Goal: Transaction & Acquisition: Purchase product/service

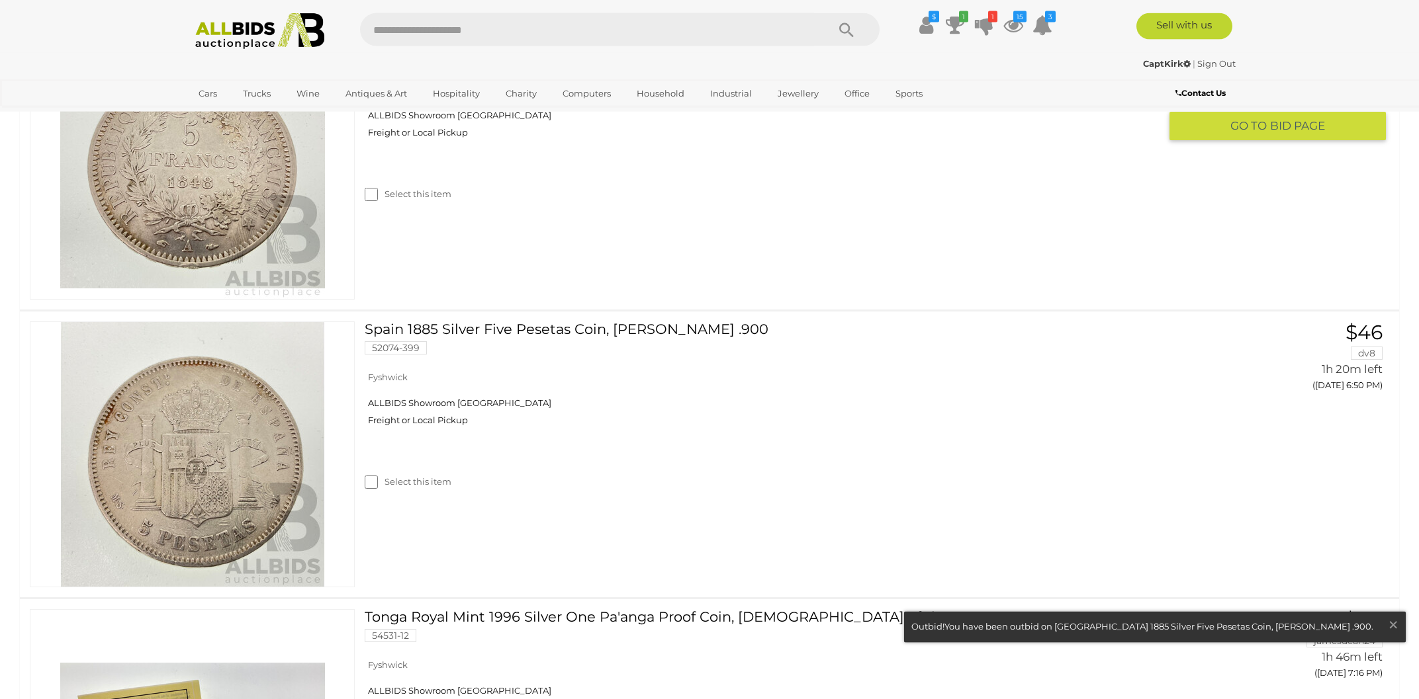
scroll to position [1831, 0]
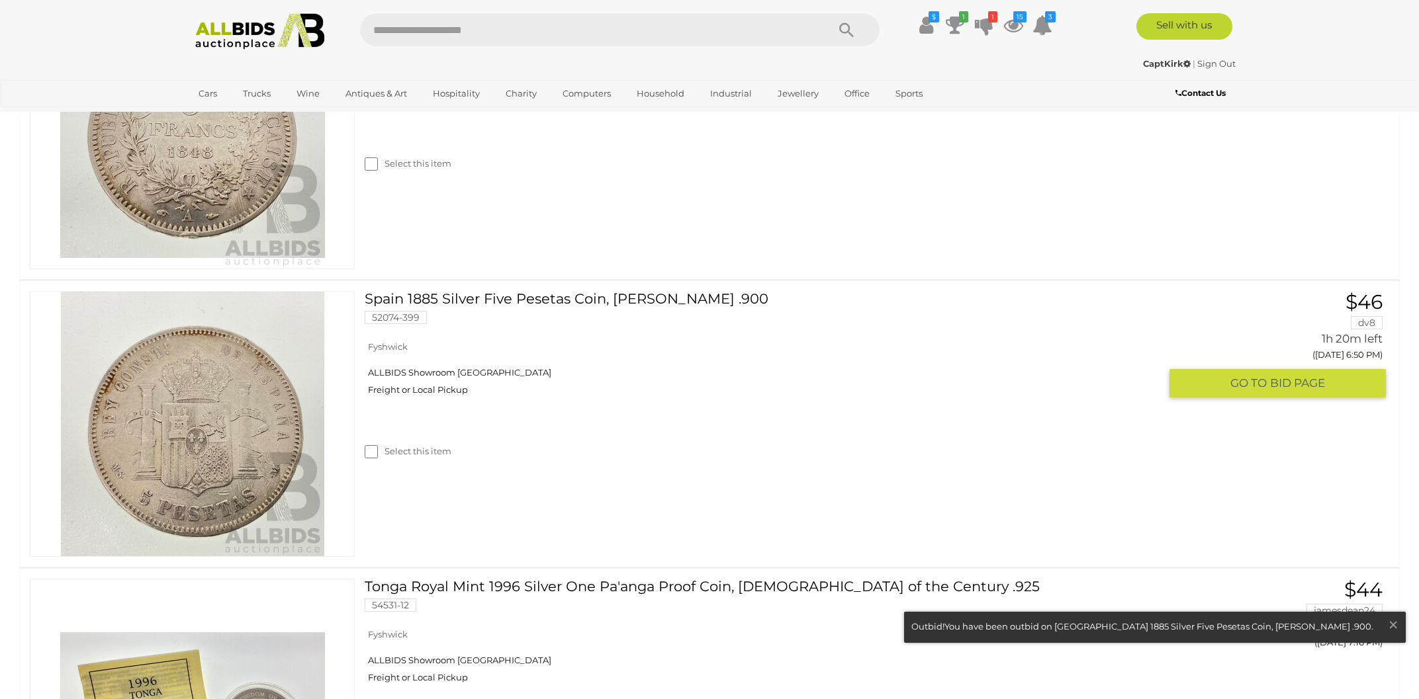
click at [230, 433] on img at bounding box center [192, 424] width 265 height 265
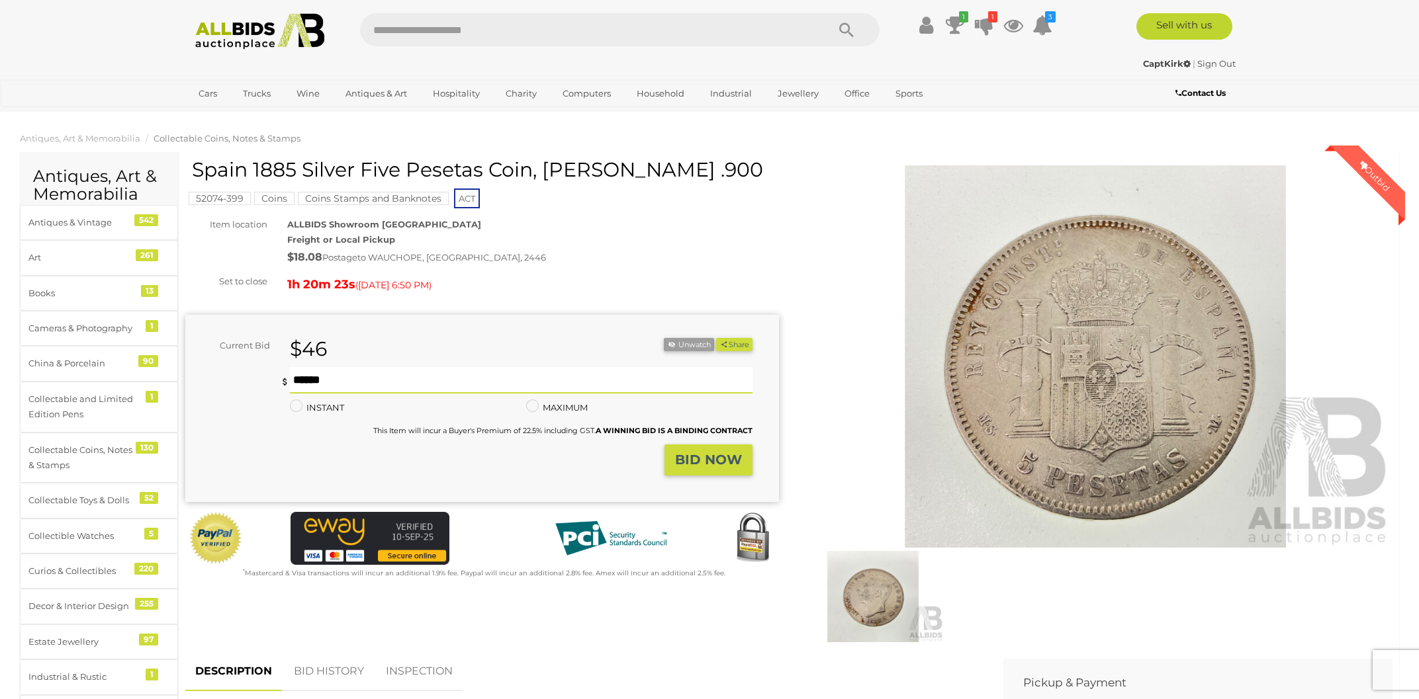
click at [304, 378] on input "text" at bounding box center [521, 380] width 462 height 26
type input "**"
drag, startPoint x: 694, startPoint y: 457, endPoint x: 692, endPoint y: 448, distance: 8.8
click at [695, 453] on strong "BID NOW" at bounding box center [708, 460] width 67 height 16
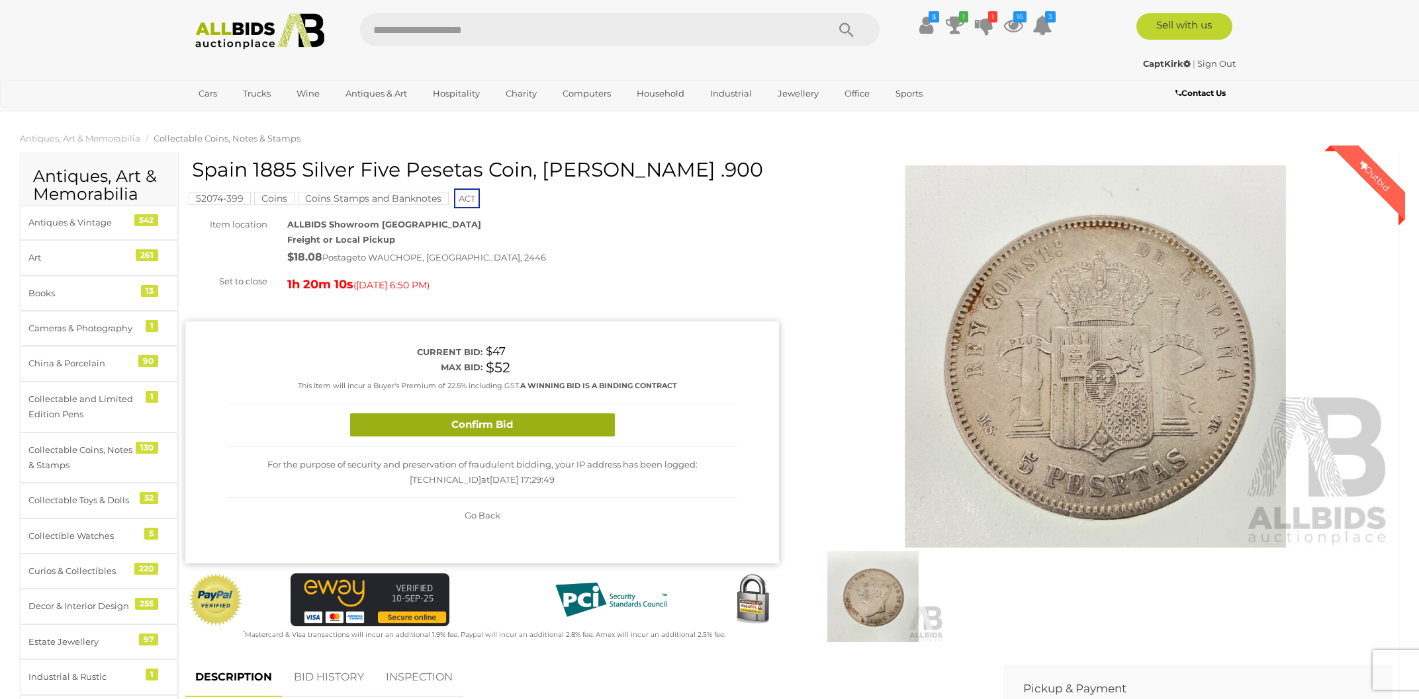
click at [532, 427] on button "Confirm Bid" at bounding box center [482, 425] width 265 height 23
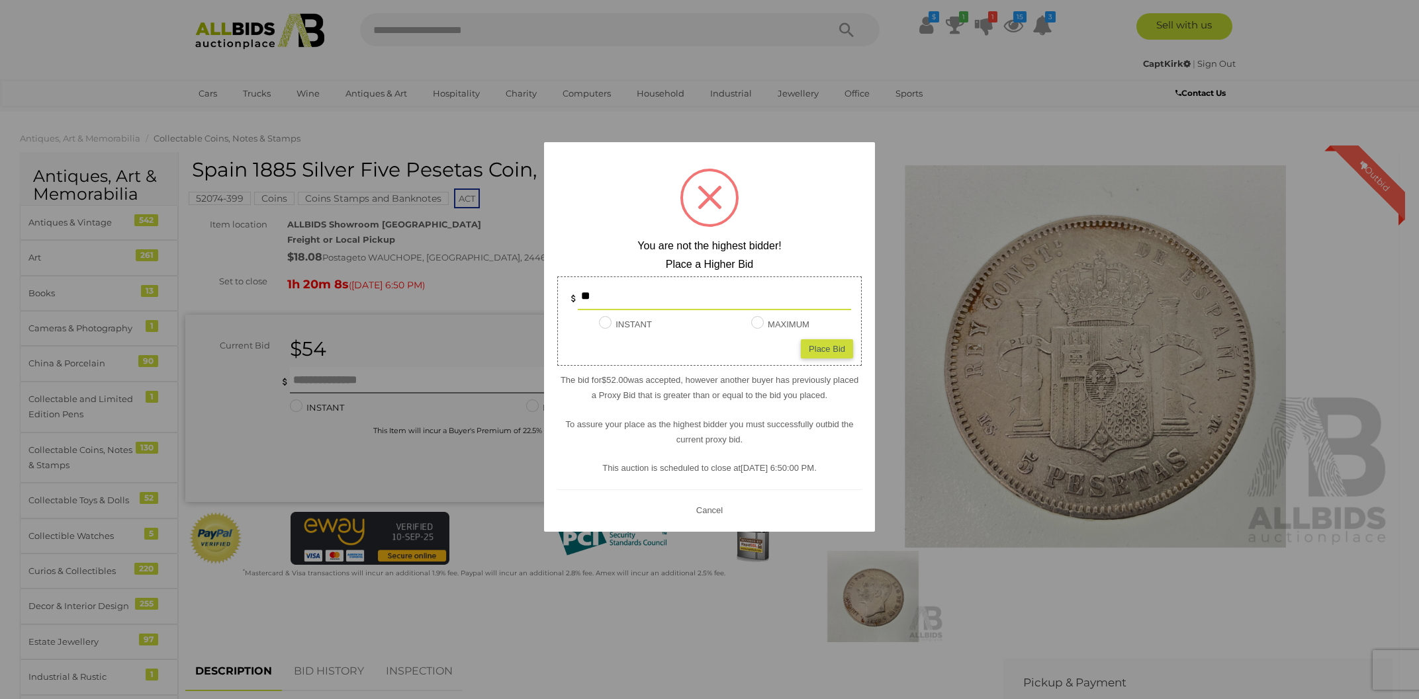
click at [852, 349] on div "Place Bid" at bounding box center [827, 348] width 52 height 19
type input "**"
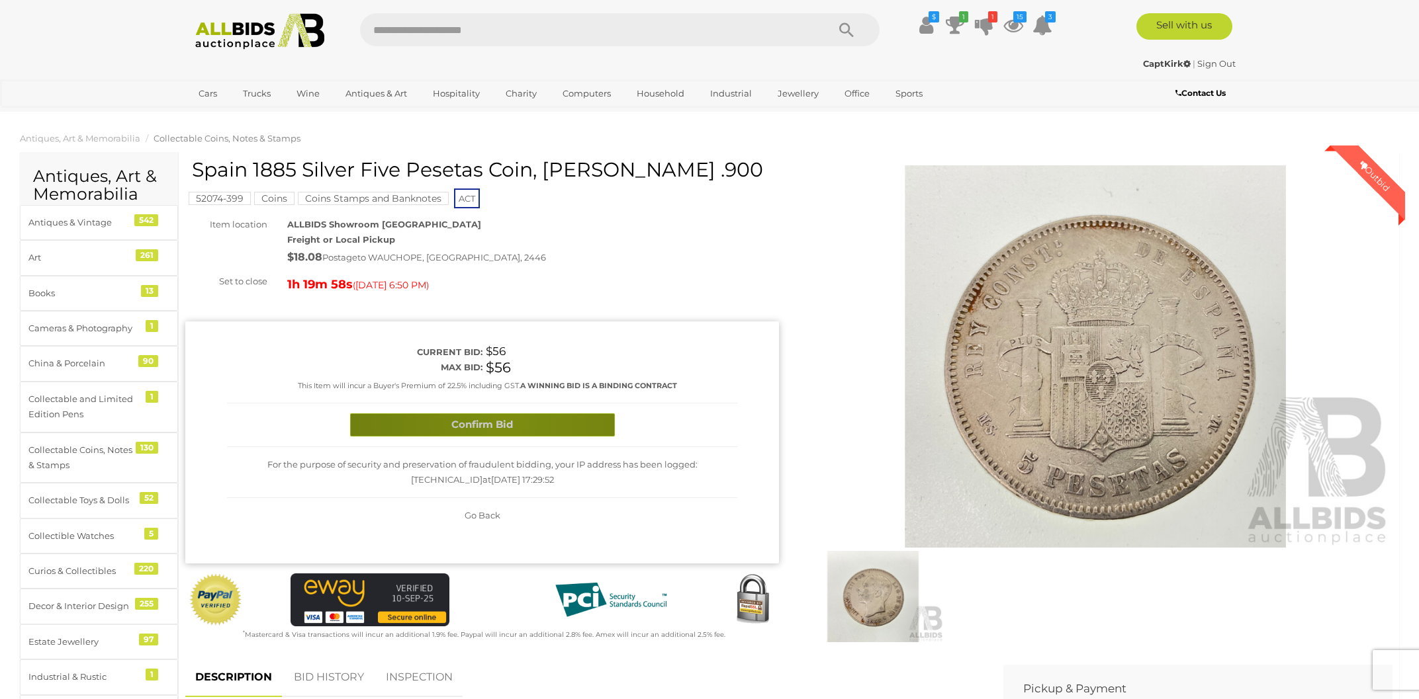
click at [507, 423] on button "Confirm Bid" at bounding box center [482, 425] width 265 height 23
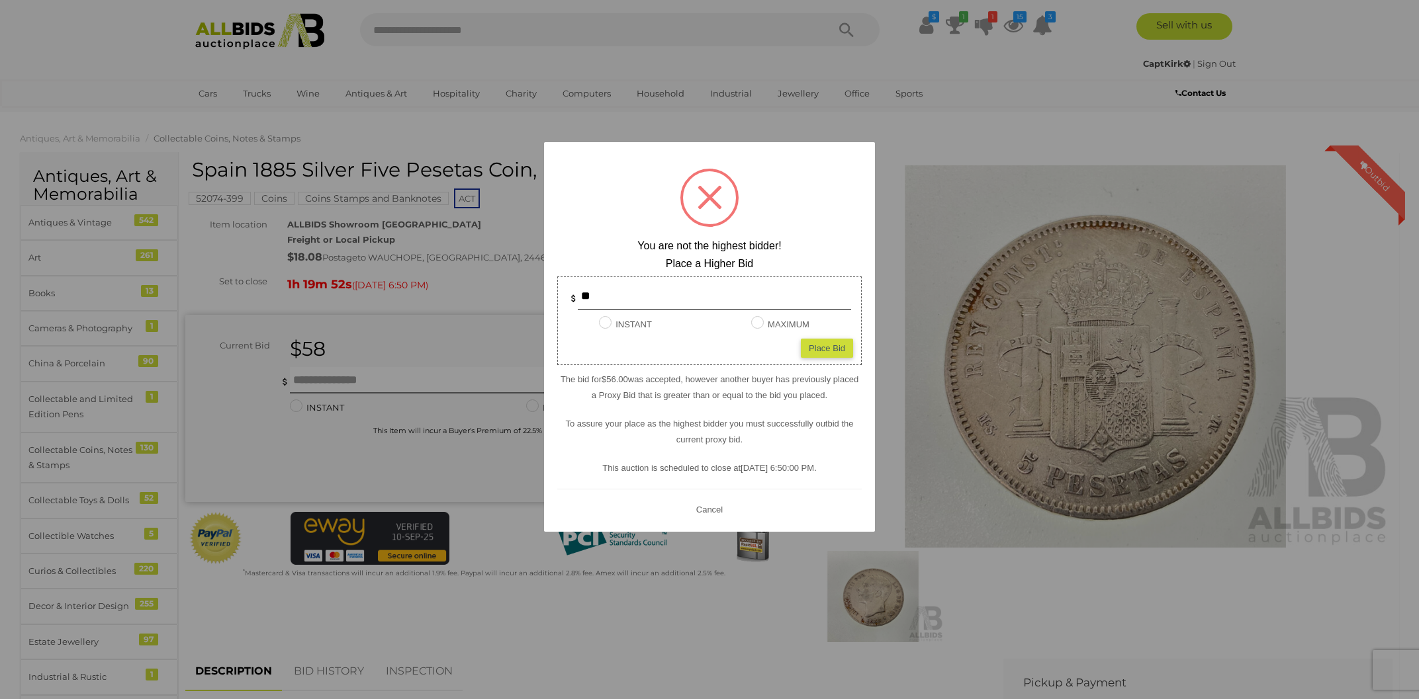
click at [947, 125] on div at bounding box center [709, 349] width 1419 height 699
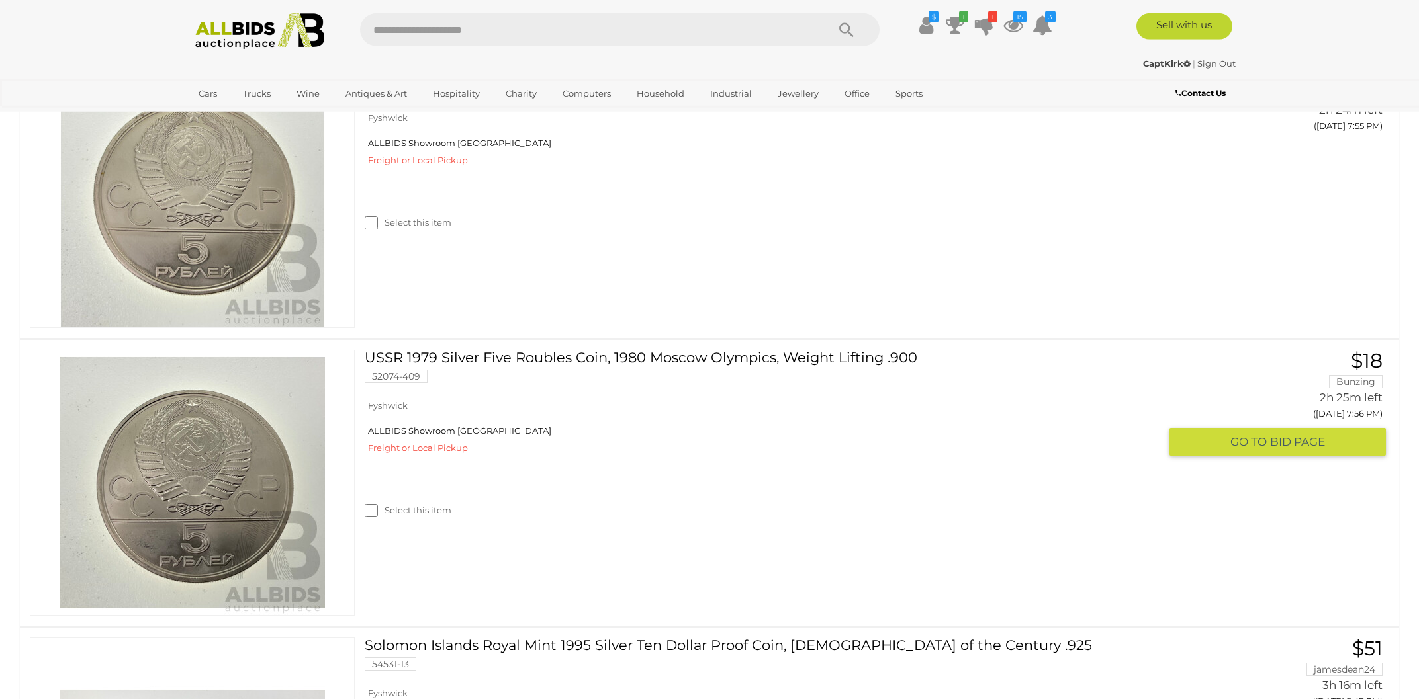
scroll to position [3546, 0]
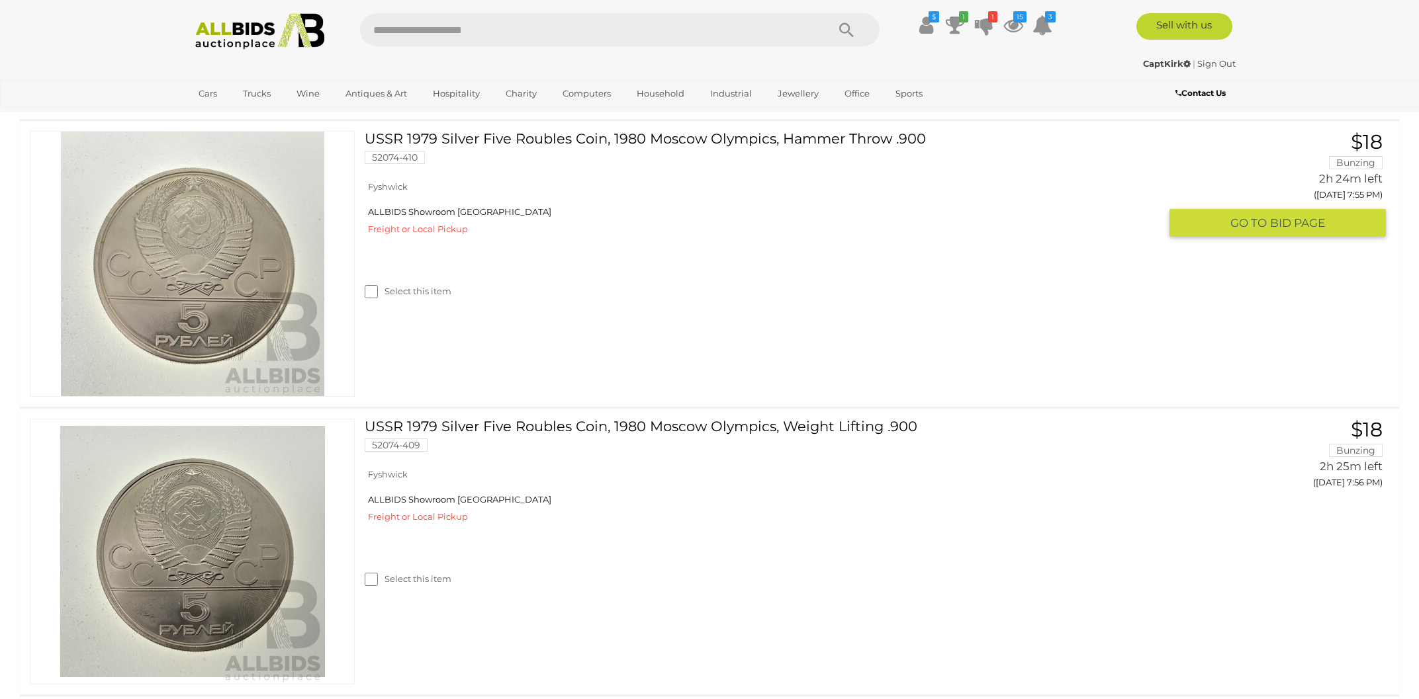
click at [191, 396] on img at bounding box center [192, 264] width 265 height 265
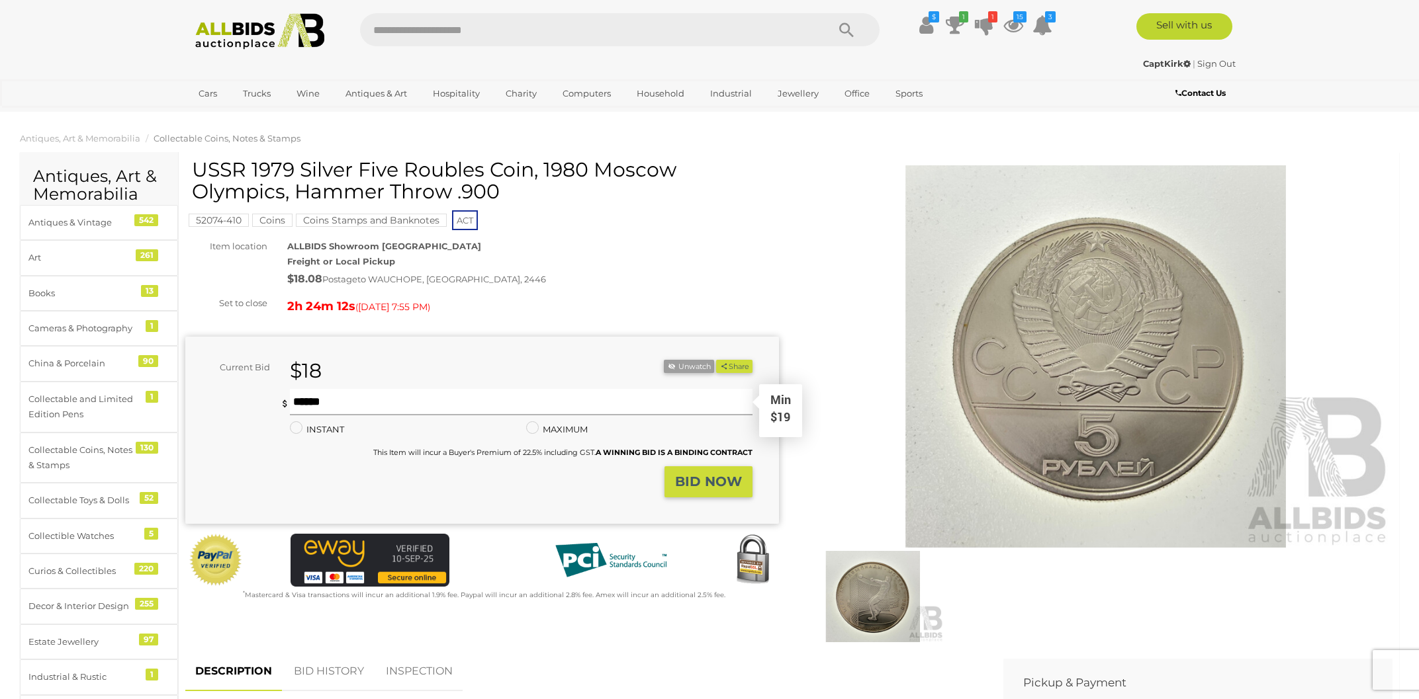
click at [312, 399] on input "text" at bounding box center [521, 402] width 462 height 26
type input "**"
click at [732, 495] on button "BID NOW" at bounding box center [708, 481] width 88 height 31
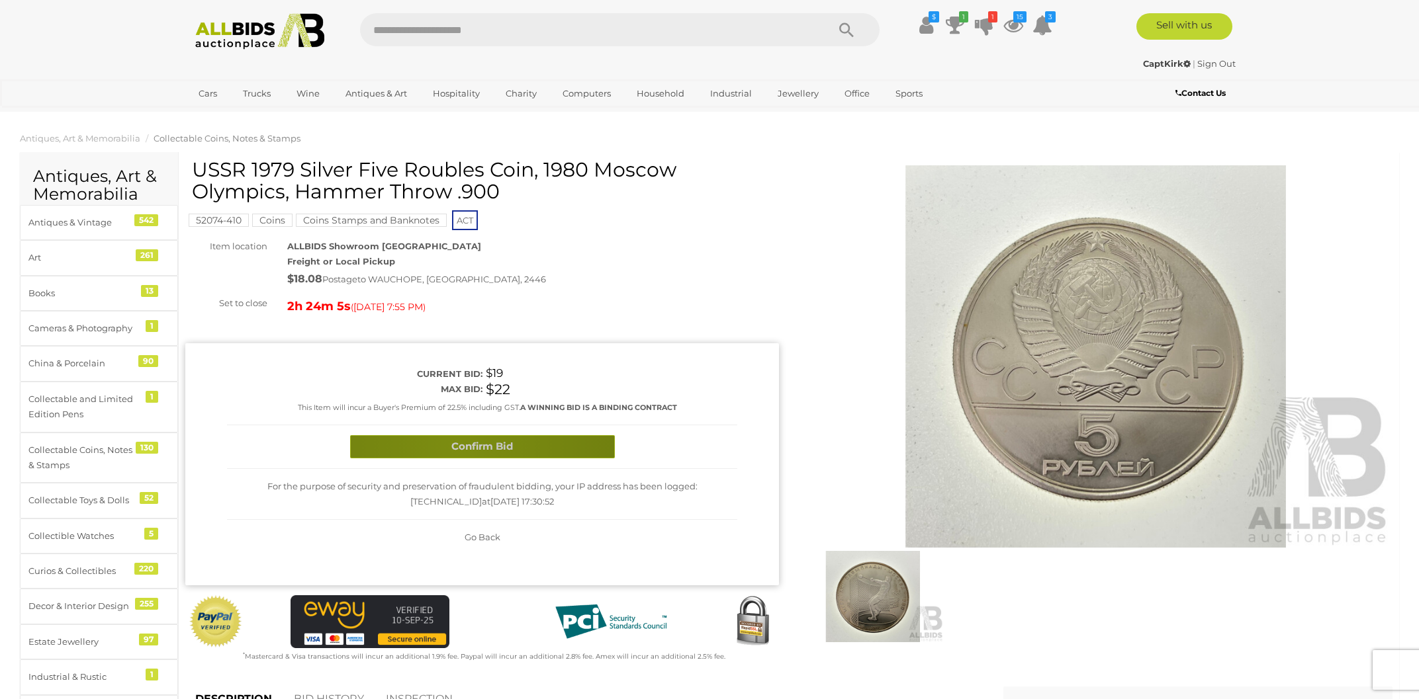
click at [456, 446] on button "Confirm Bid" at bounding box center [482, 446] width 265 height 23
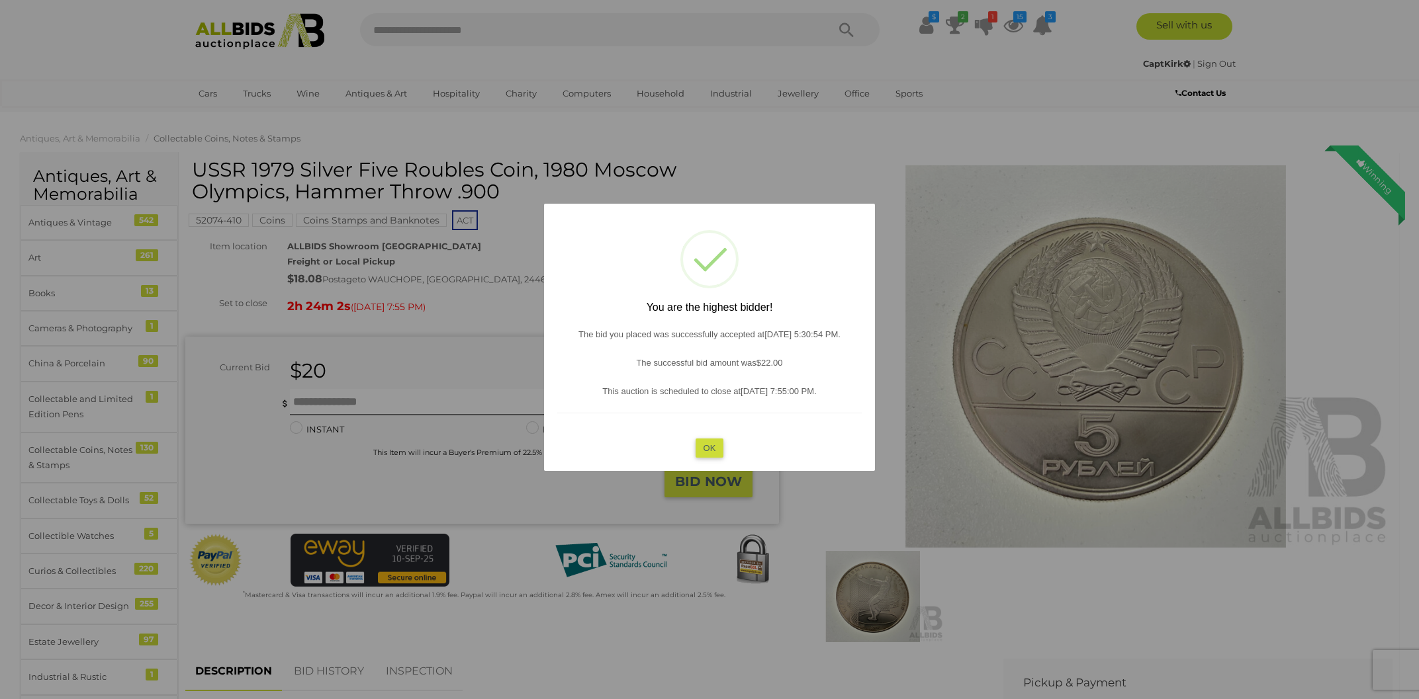
click at [705, 445] on button "OK" at bounding box center [709, 447] width 28 height 19
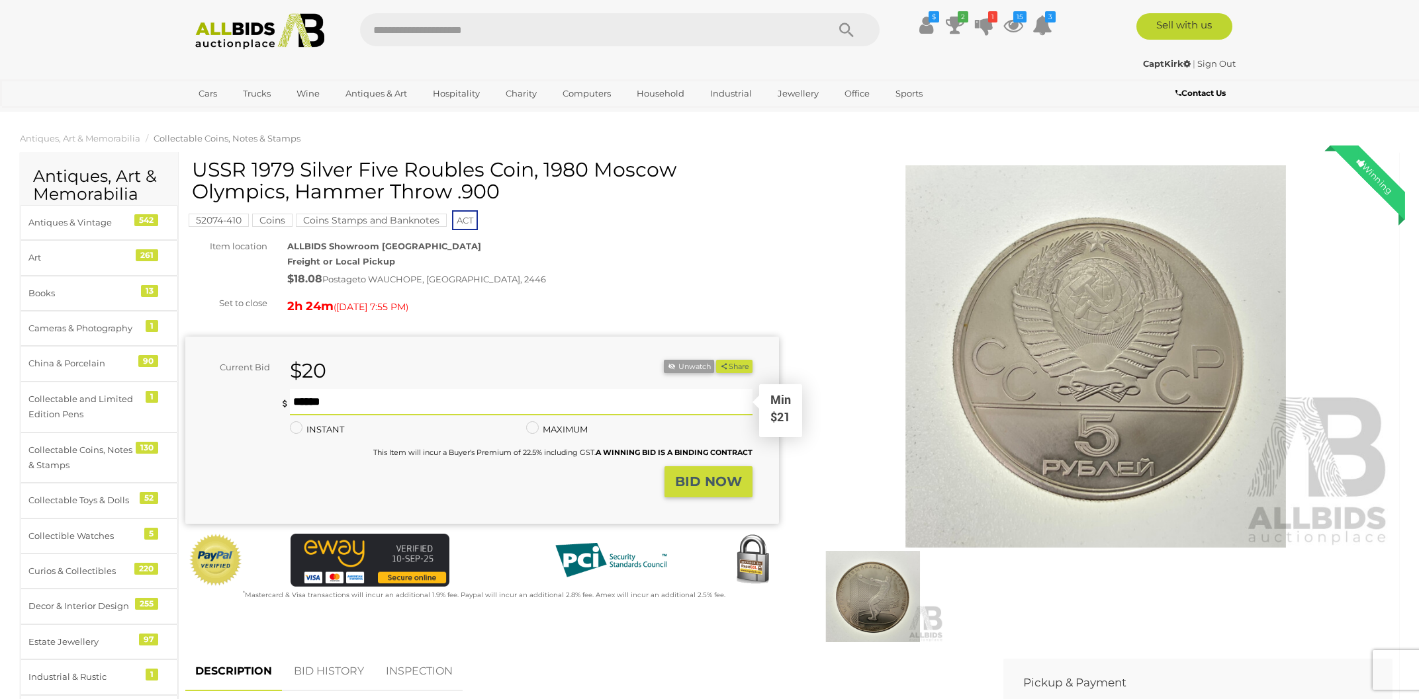
click at [311, 401] on input "text" at bounding box center [521, 402] width 462 height 26
type input "**"
click at [686, 486] on strong "BID NOW" at bounding box center [708, 482] width 67 height 16
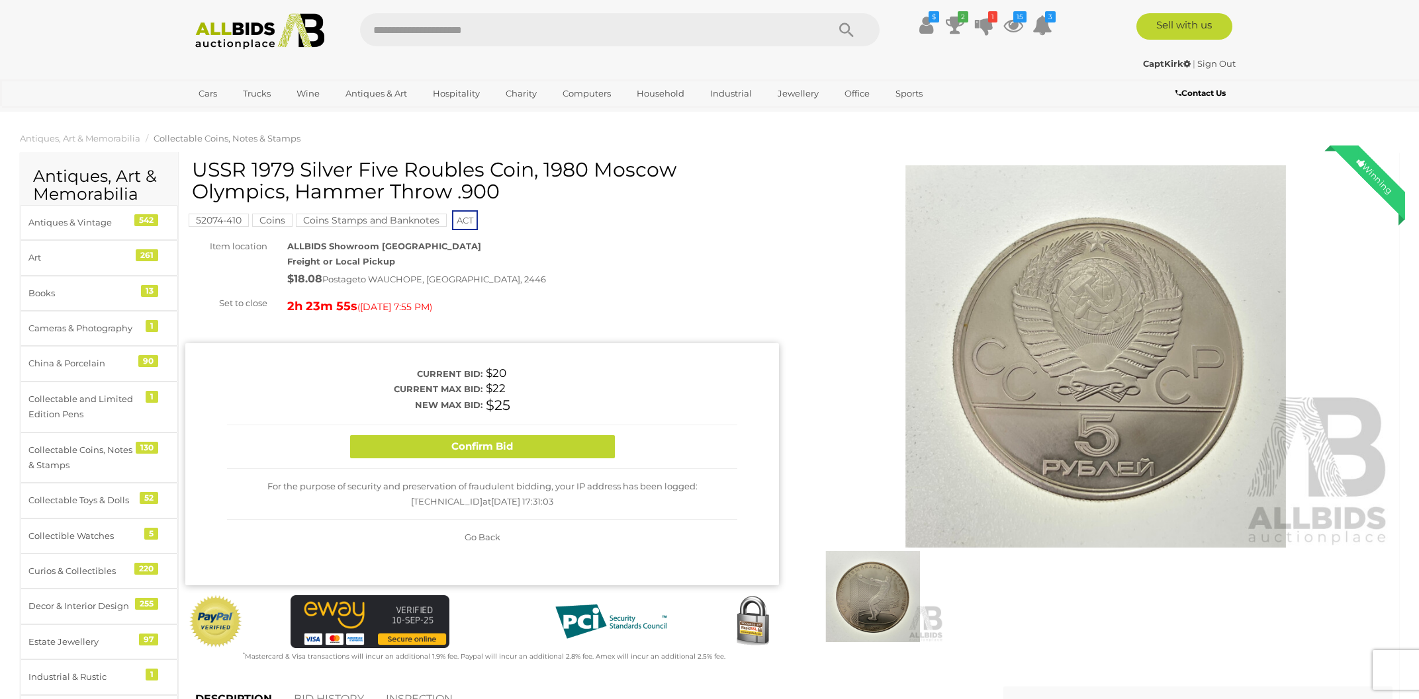
click at [523, 442] on button "Confirm Bid" at bounding box center [482, 446] width 265 height 23
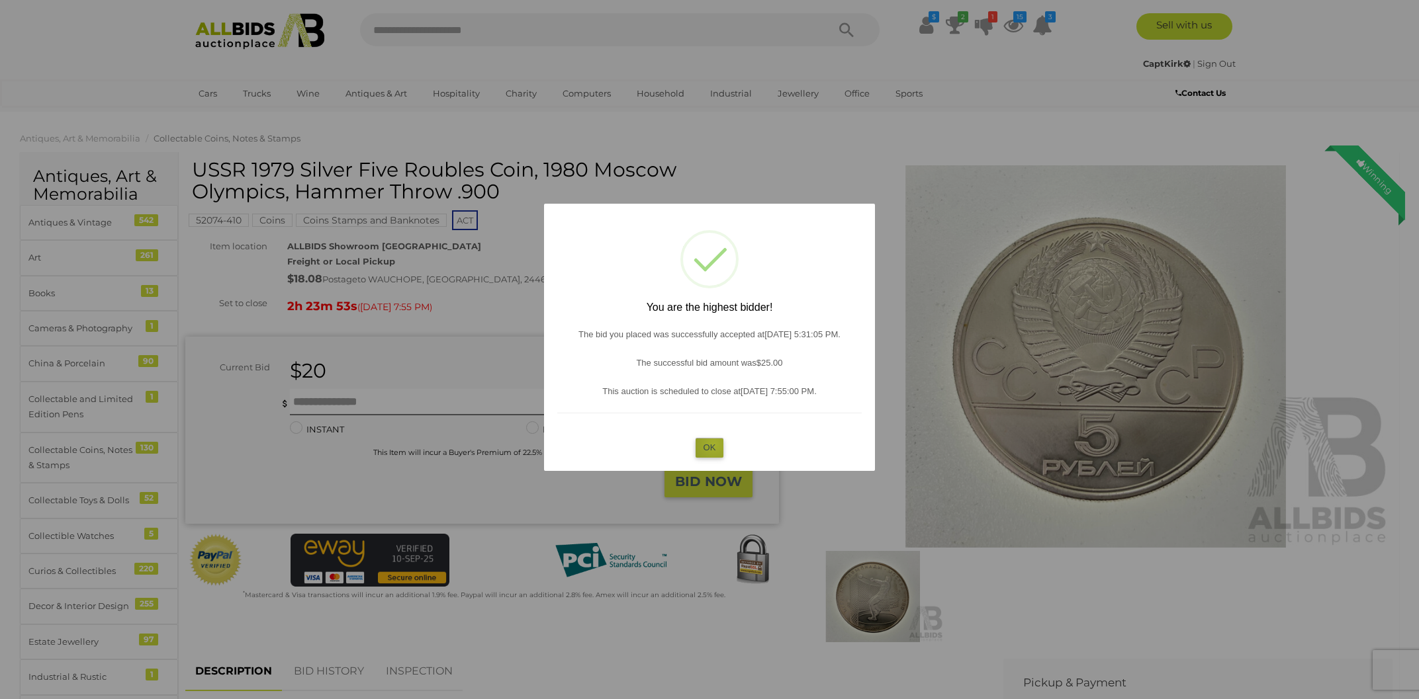
click at [714, 444] on button "OK" at bounding box center [709, 447] width 28 height 19
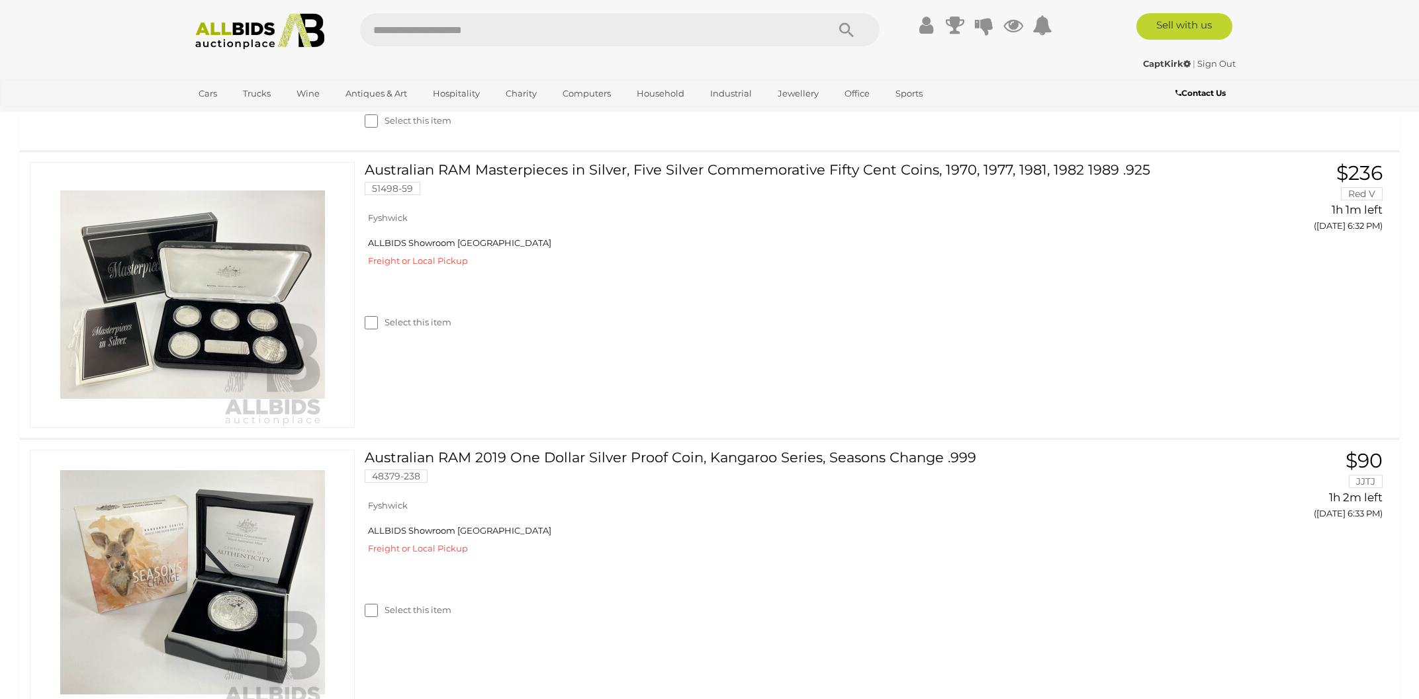
scroll to position [3679, 0]
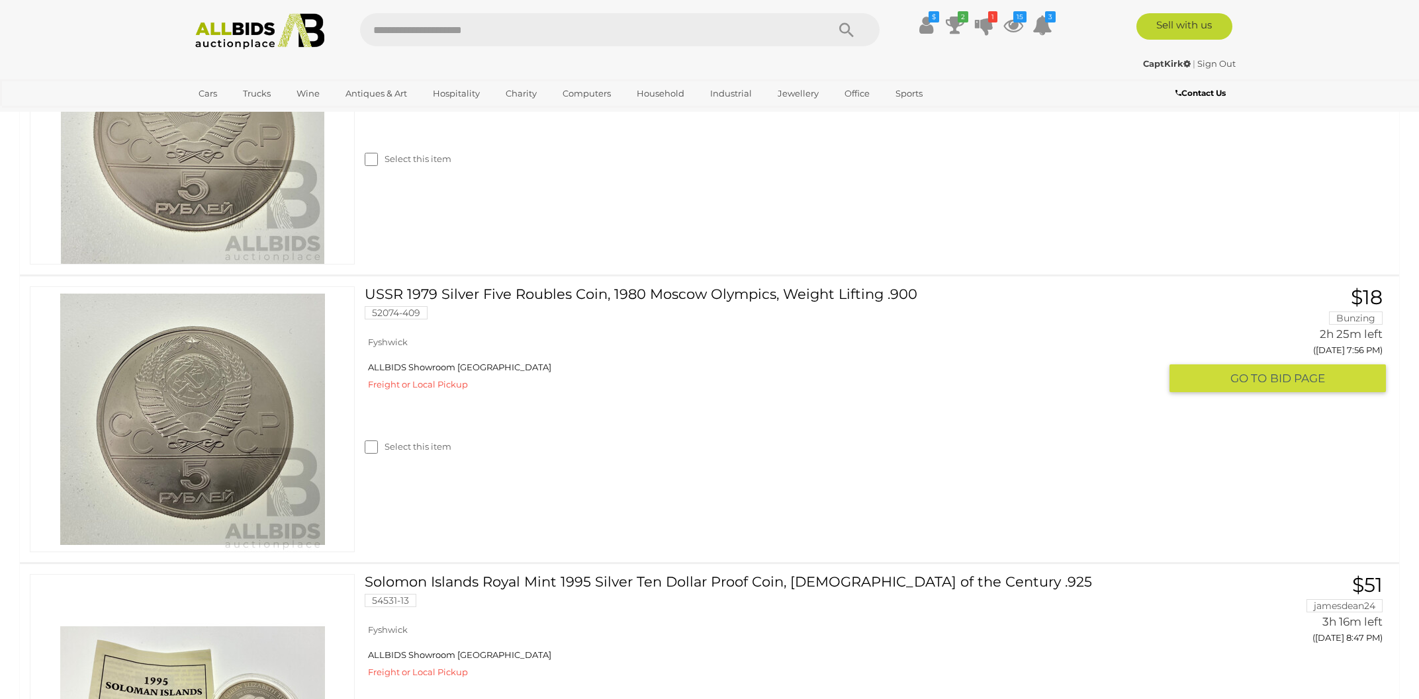
click at [226, 552] on img at bounding box center [192, 419] width 265 height 265
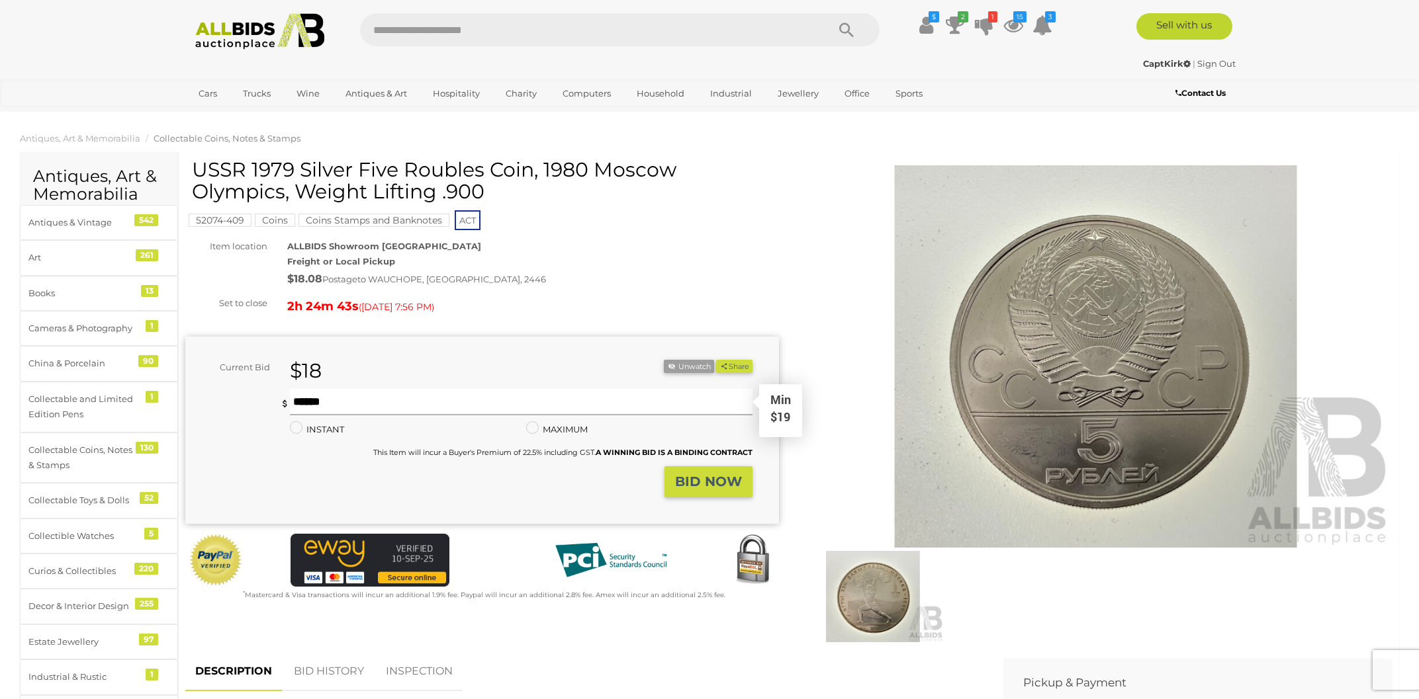
click at [298, 396] on input "text" at bounding box center [521, 402] width 462 height 26
type input "**"
drag, startPoint x: 710, startPoint y: 484, endPoint x: 705, endPoint y: 476, distance: 8.6
click at [710, 482] on strong "BID NOW" at bounding box center [708, 482] width 67 height 16
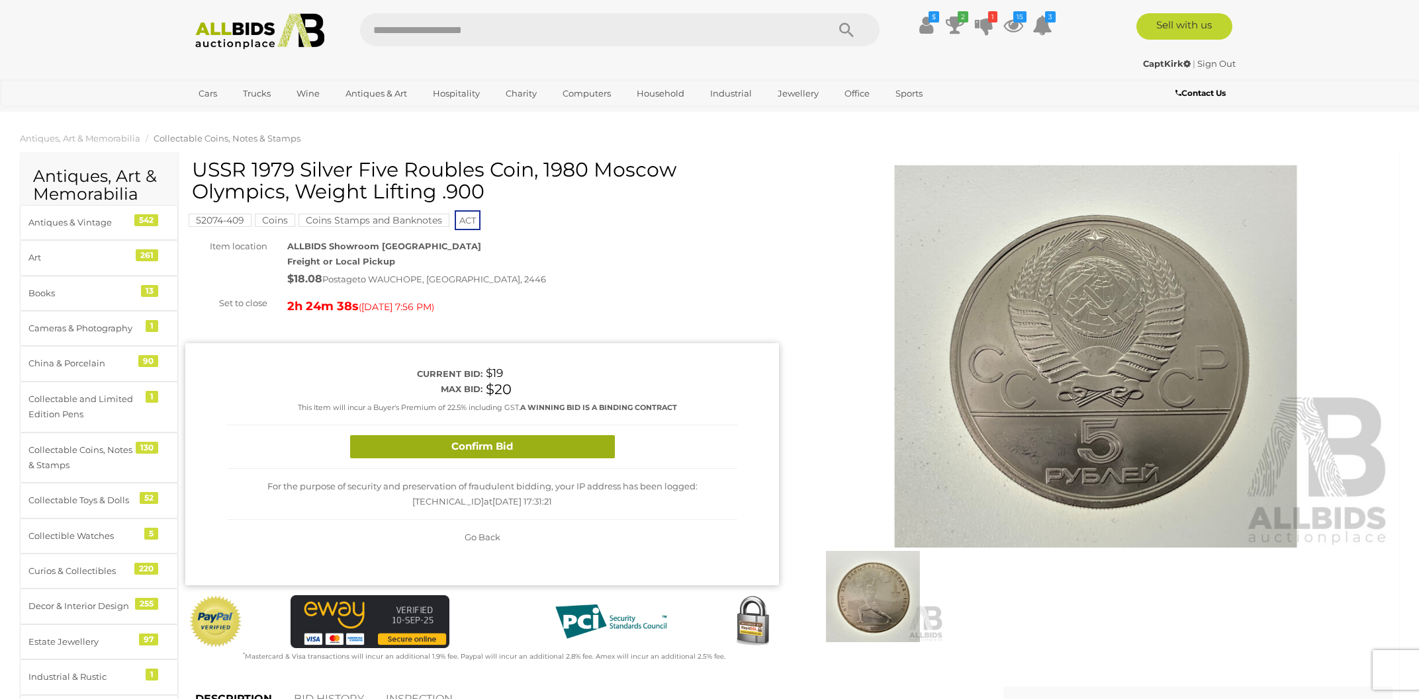
click at [539, 457] on button "Confirm Bid" at bounding box center [482, 446] width 265 height 23
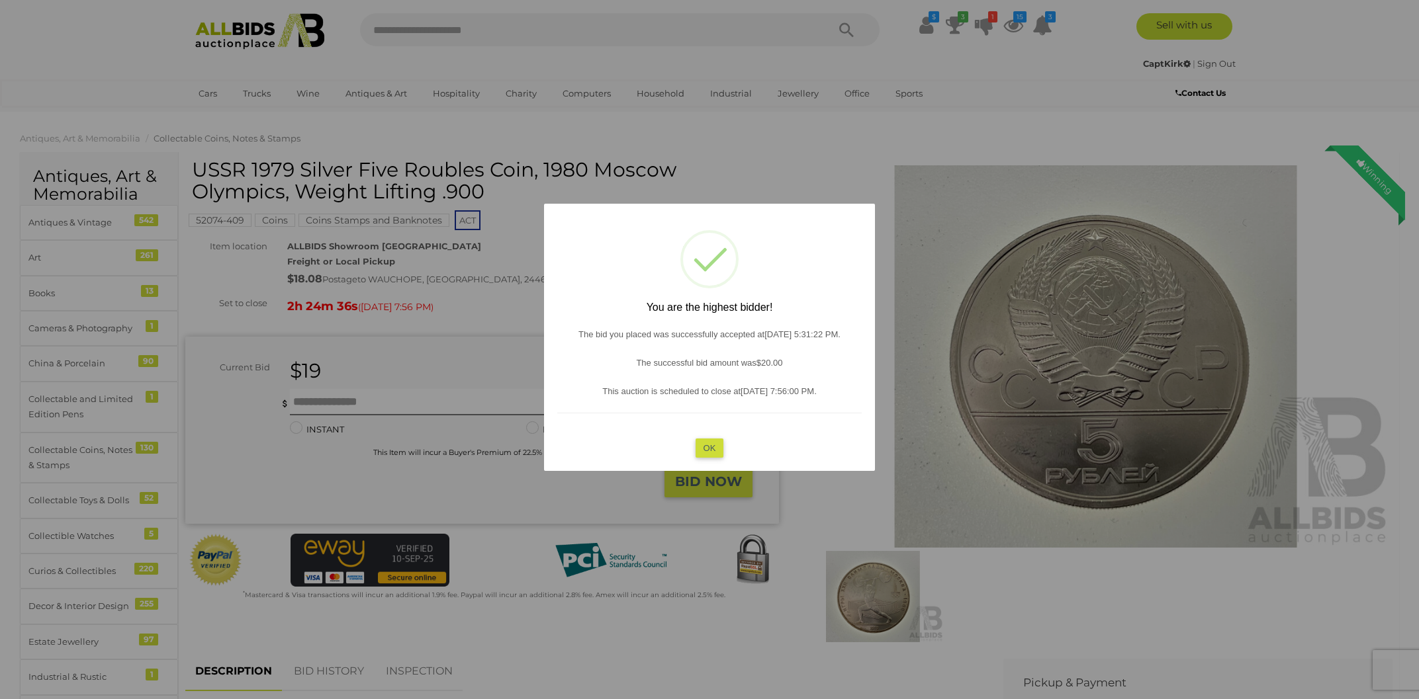
click at [722, 451] on button "OK" at bounding box center [709, 447] width 28 height 19
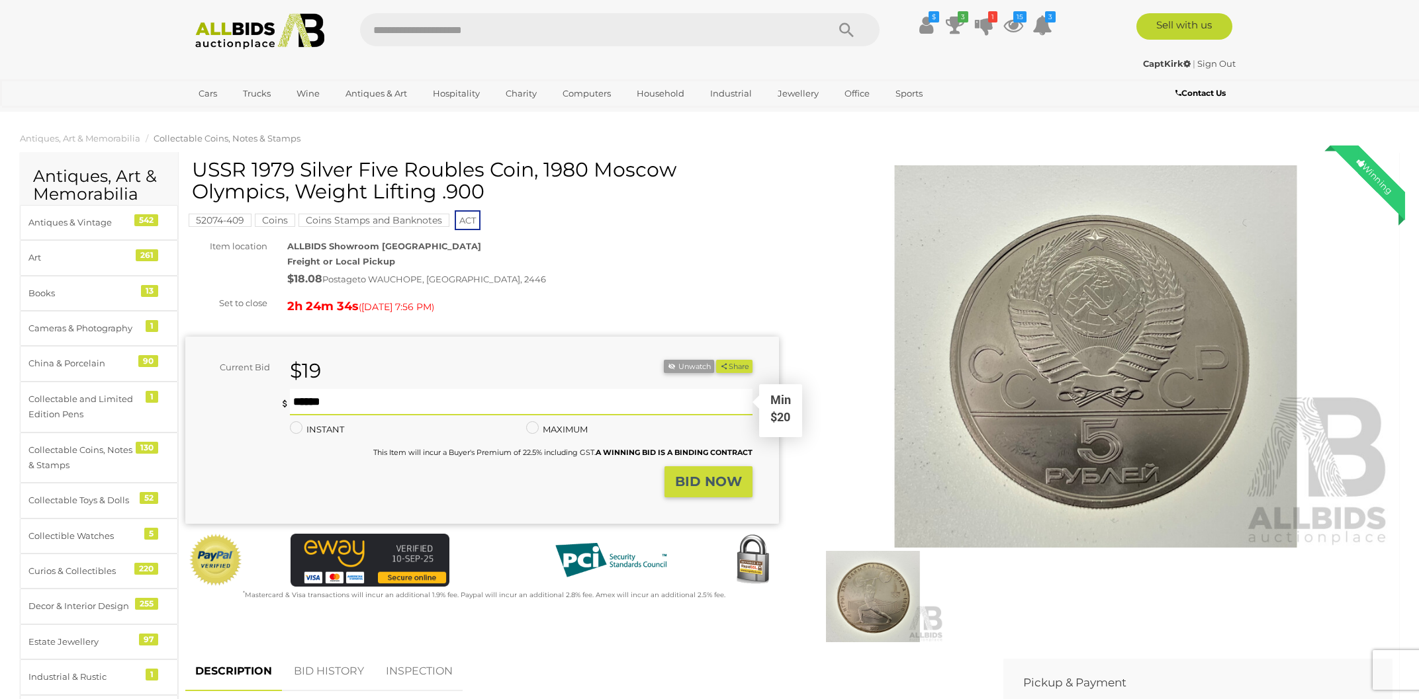
click at [432, 402] on input "text" at bounding box center [521, 402] width 462 height 26
type input "**"
drag, startPoint x: 697, startPoint y: 490, endPoint x: 691, endPoint y: 482, distance: 9.9
click at [697, 489] on button "BID NOW" at bounding box center [708, 481] width 88 height 31
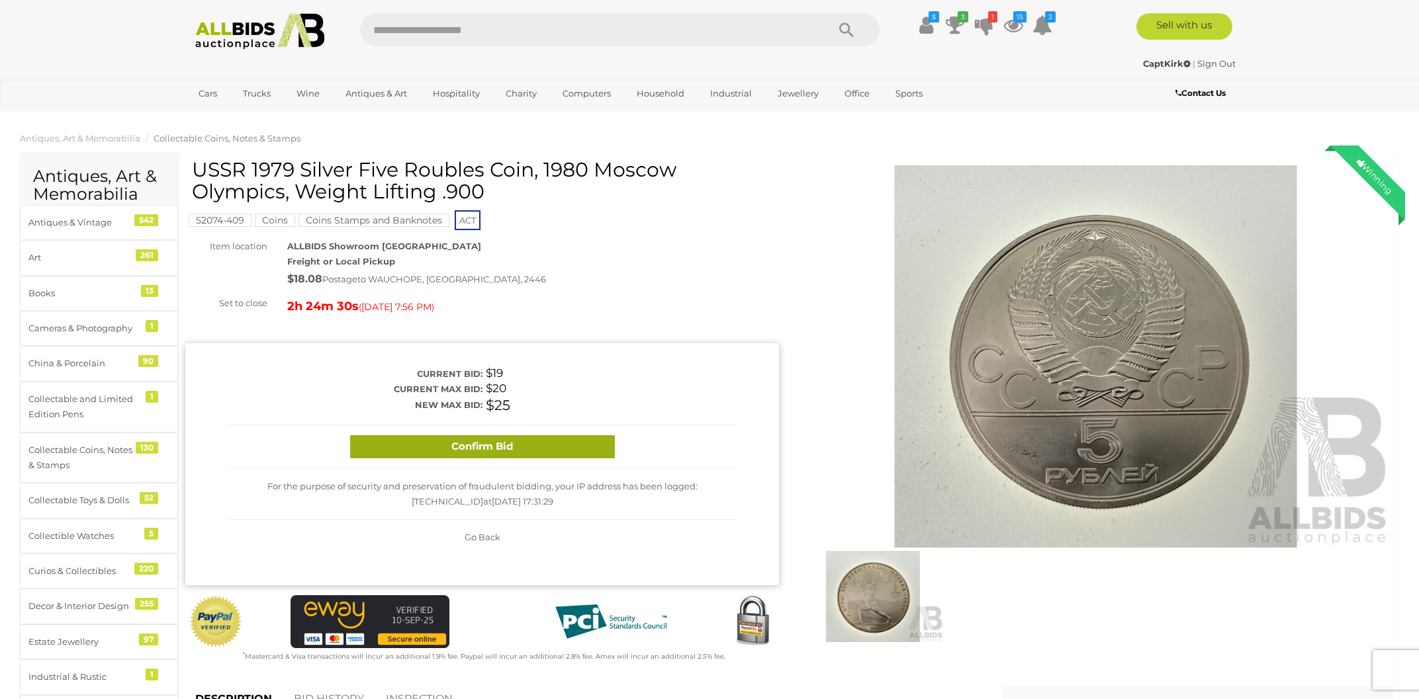
click at [524, 442] on button "Confirm Bid" at bounding box center [482, 446] width 265 height 23
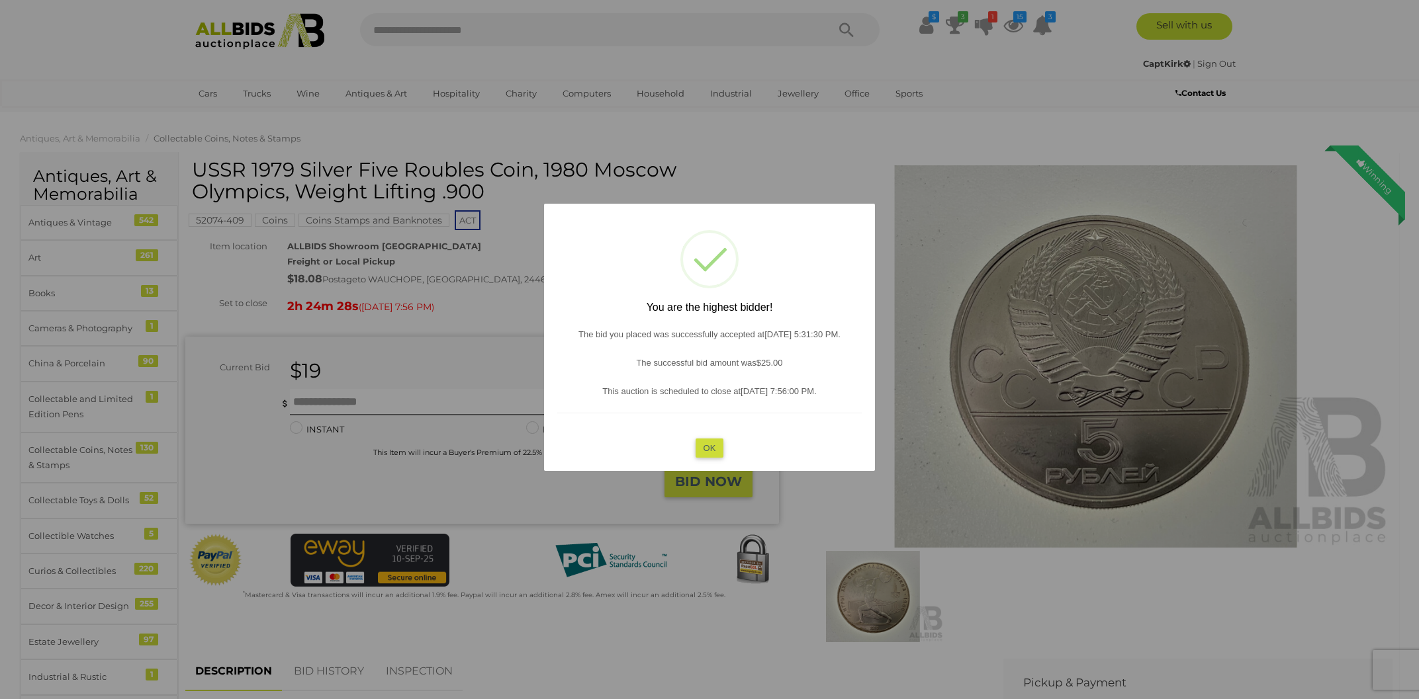
drag, startPoint x: 701, startPoint y: 448, endPoint x: 677, endPoint y: 439, distance: 26.2
click at [701, 444] on button "OK" at bounding box center [709, 447] width 28 height 19
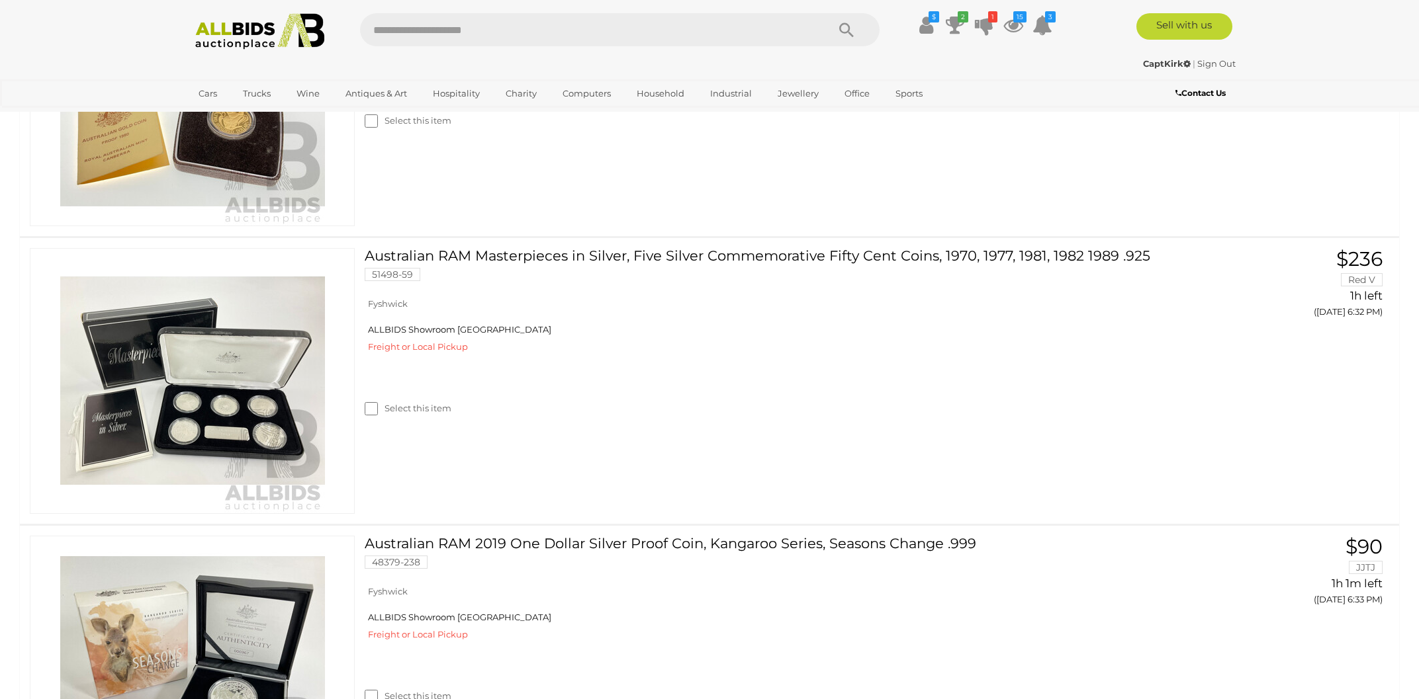
scroll to position [3880, 0]
